Goal: Entertainment & Leisure: Consume media (video, audio)

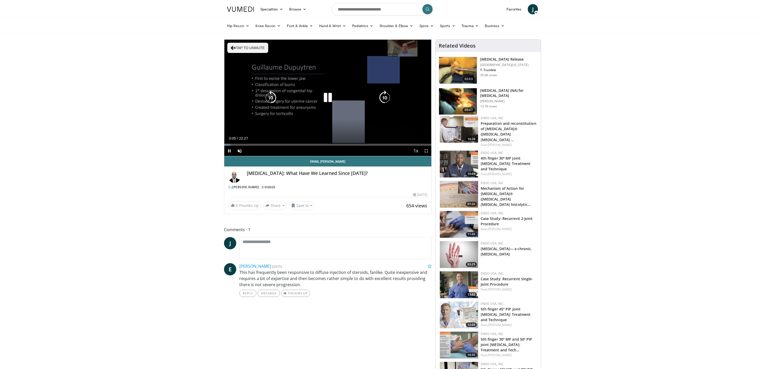
click at [229, 46] on button "Tap to unmute" at bounding box center [247, 48] width 41 height 10
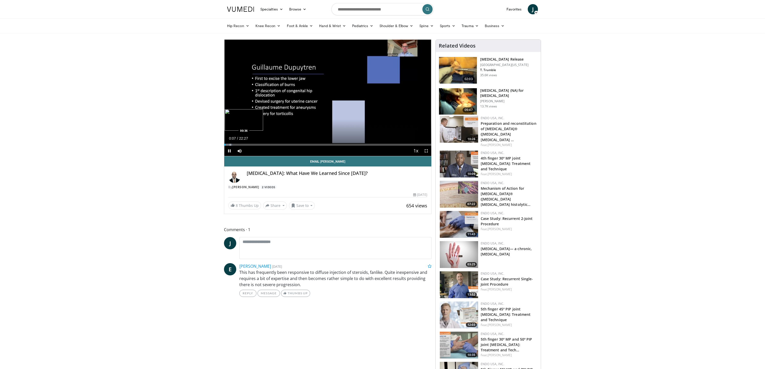
click at [230, 145] on div "Progress Bar" at bounding box center [230, 145] width 1 height 2
click at [234, 145] on div "Progress Bar" at bounding box center [234, 145] width 1 height 2
click at [231, 151] on span "Video Player" at bounding box center [229, 151] width 10 height 10
click at [535, 11] on icon at bounding box center [537, 13] width 4 height 4
click at [243, 145] on div "Progress Bar" at bounding box center [243, 145] width 1 height 2
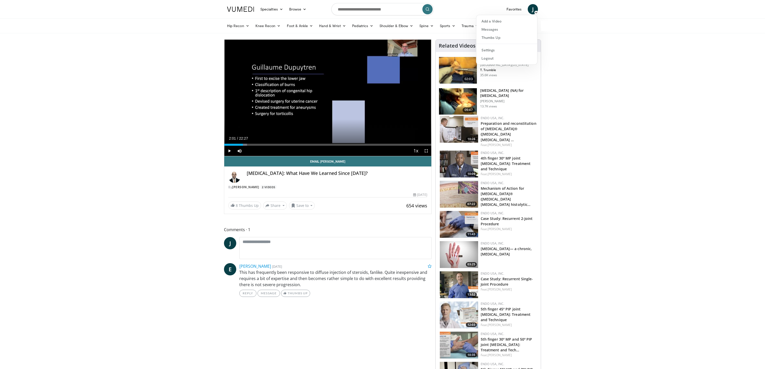
click at [286, 147] on div "Current Time 2:01 / Duration 22:27 Play Skip Backward Skip Forward Mute 0% Load…" at bounding box center [327, 151] width 207 height 10
click at [227, 152] on span "Video Player" at bounding box center [229, 151] width 10 height 10
